Goal: Navigation & Orientation: Find specific page/section

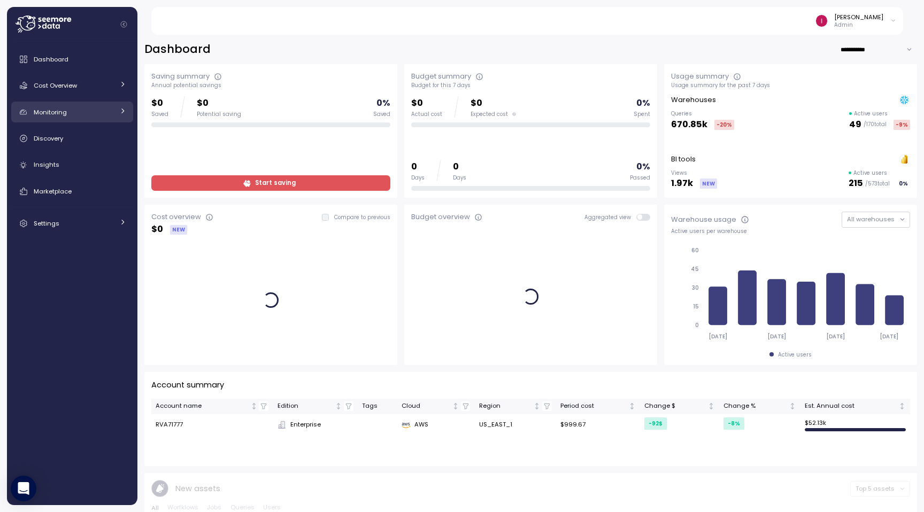
click at [91, 117] on div "Monitoring" at bounding box center [74, 112] width 80 height 11
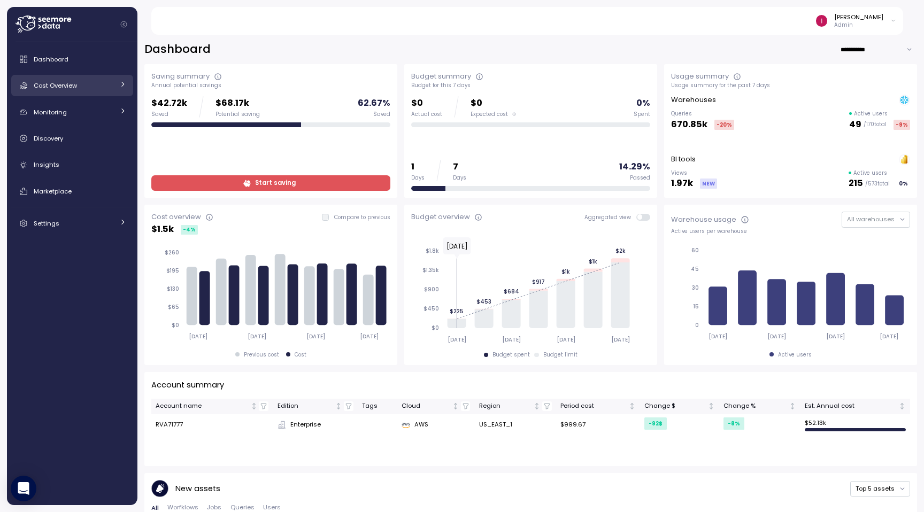
click at [67, 95] on link "Cost Overview" at bounding box center [72, 85] width 122 height 21
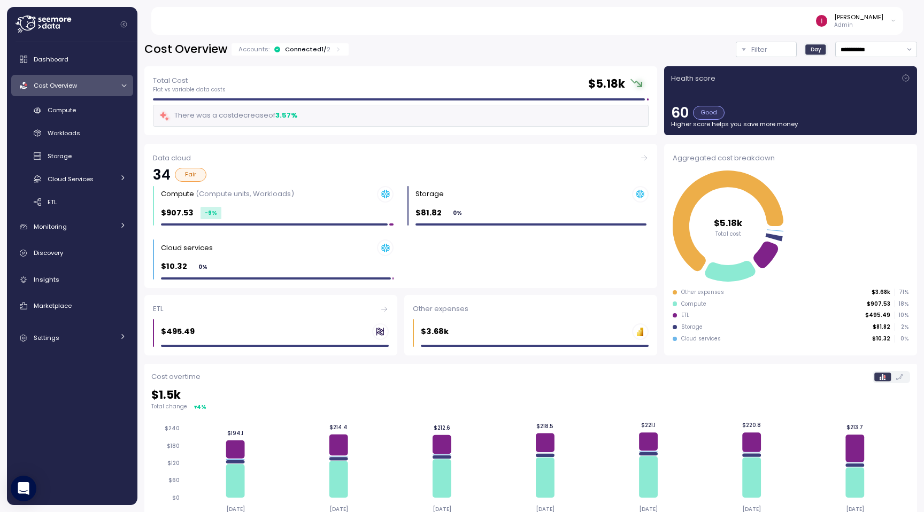
click at [67, 92] on link "Cost Overview" at bounding box center [72, 85] width 122 height 21
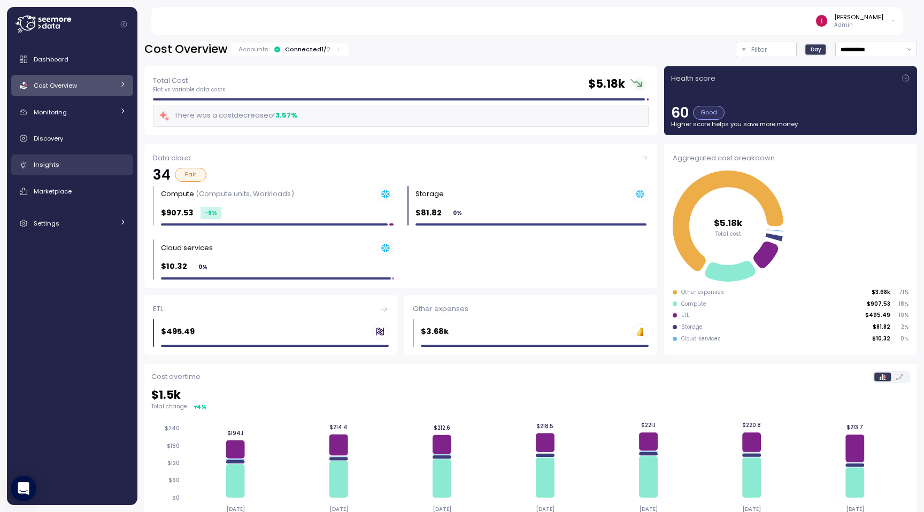
click at [60, 162] on div "Insights" at bounding box center [80, 164] width 93 height 11
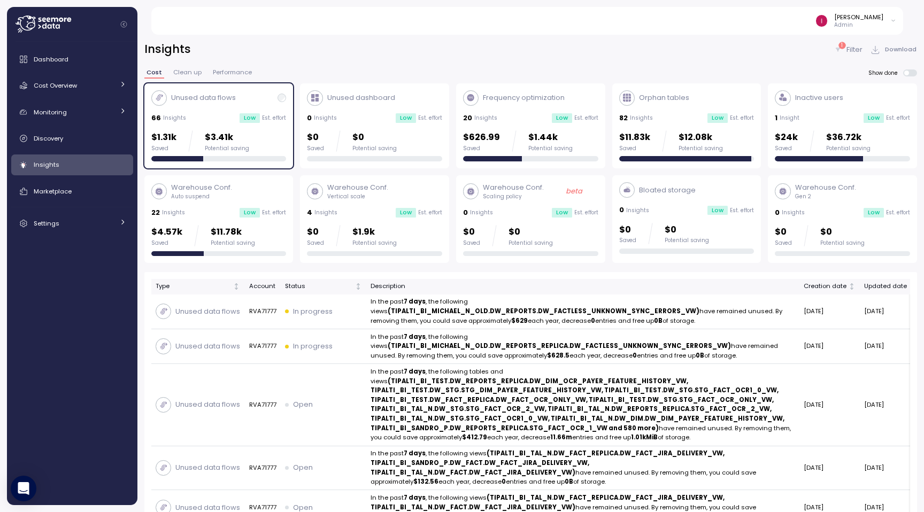
click at [185, 70] on span "Clean up" at bounding box center [187, 73] width 28 height 6
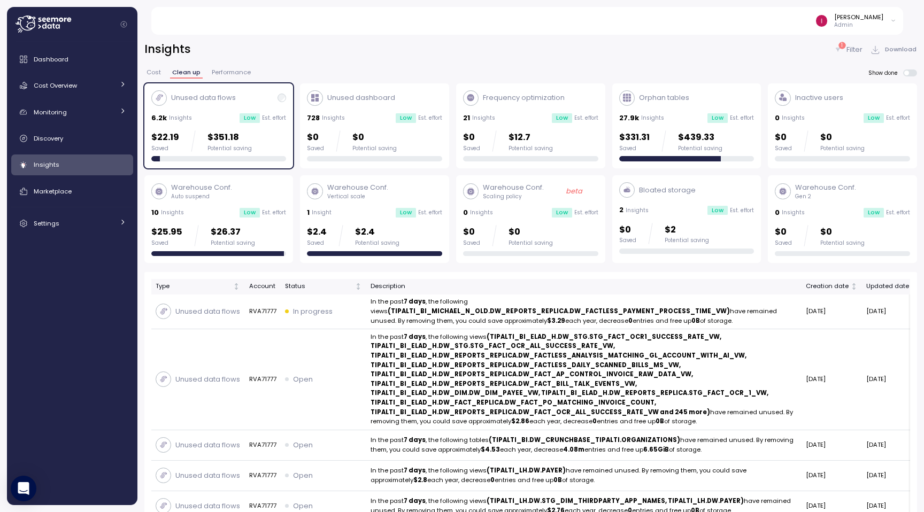
click at [158, 74] on span "Cost" at bounding box center [154, 73] width 14 height 6
